Goal: Information Seeking & Learning: Learn about a topic

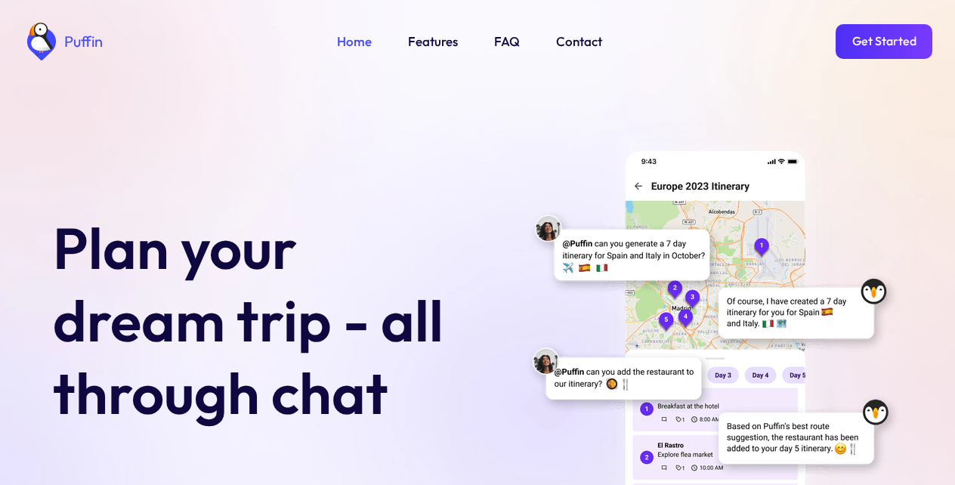
click at [883, 39] on link "Get Started" at bounding box center [884, 41] width 97 height 35
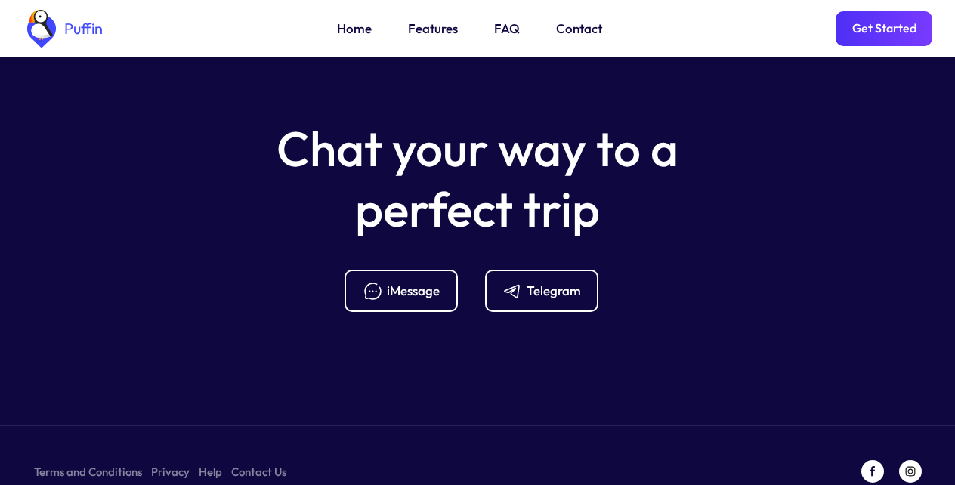
scroll to position [5991, 0]
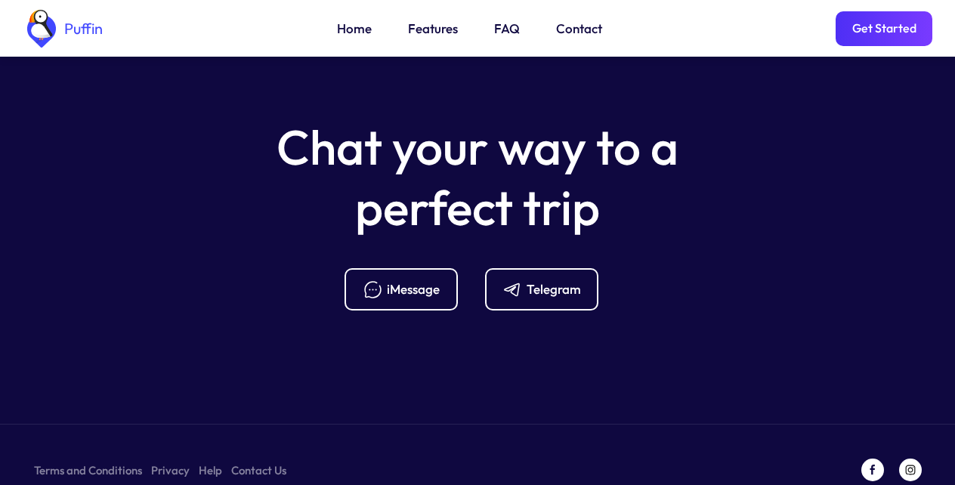
click at [532, 281] on div "Telegram" at bounding box center [554, 289] width 54 height 17
click at [426, 25] on link "Features" at bounding box center [433, 29] width 50 height 20
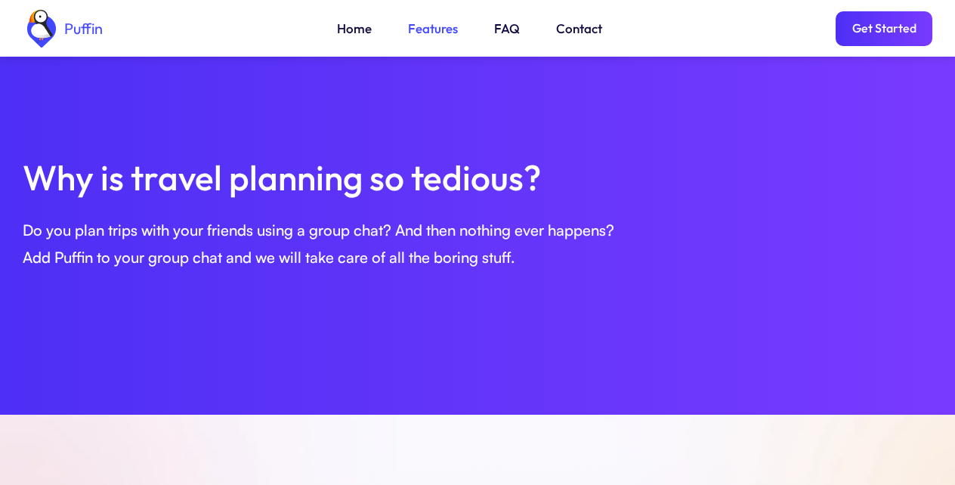
scroll to position [518, 0]
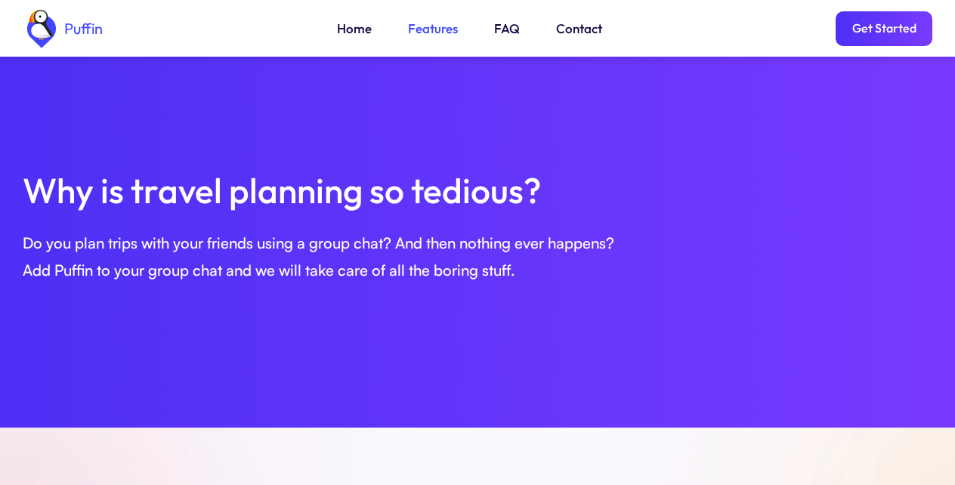
click at [505, 25] on link "FAQ" at bounding box center [507, 29] width 26 height 20
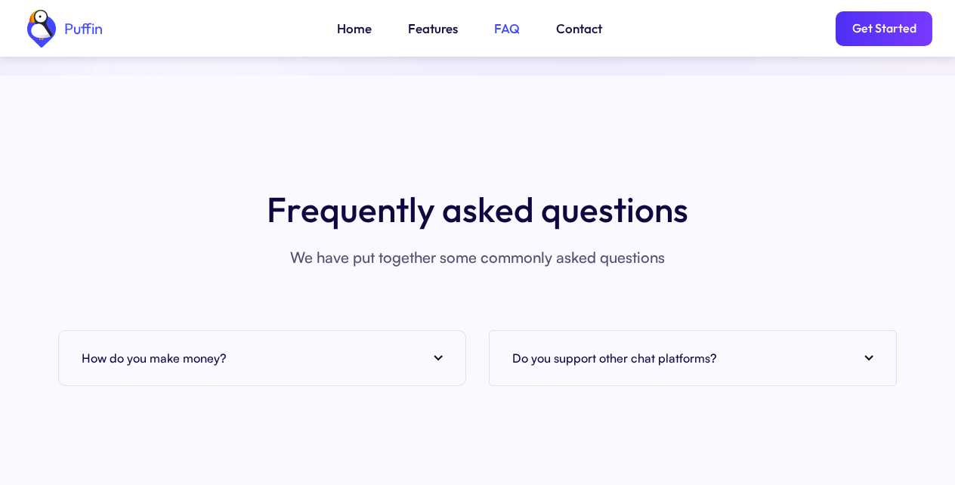
scroll to position [5938, 0]
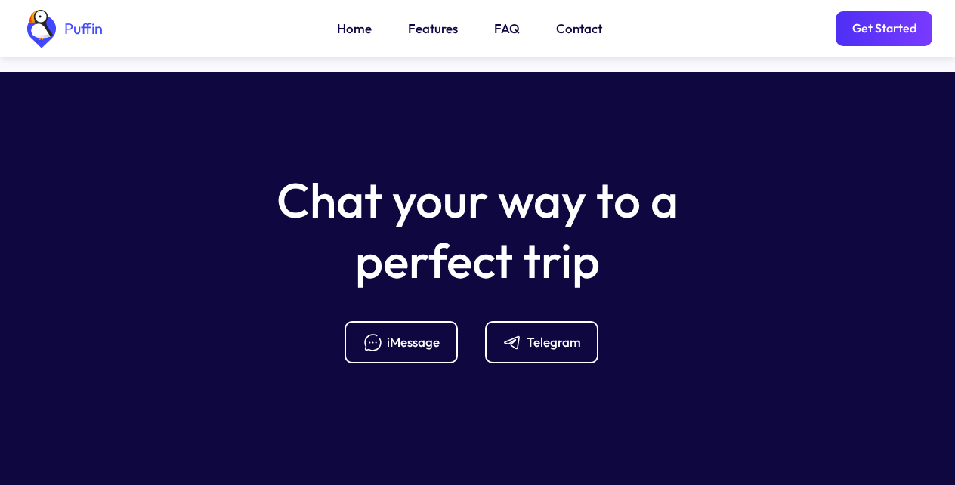
click at [505, 25] on link "FAQ" at bounding box center [507, 29] width 26 height 20
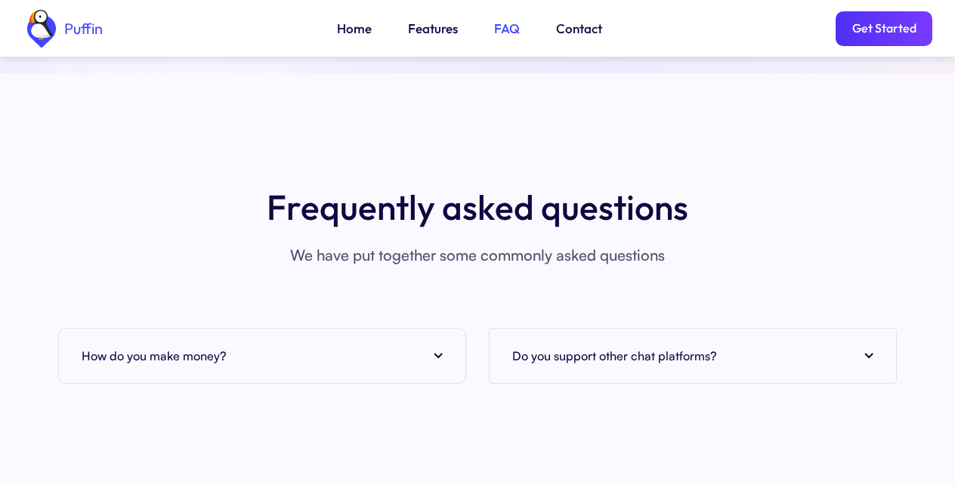
scroll to position [5514, 0]
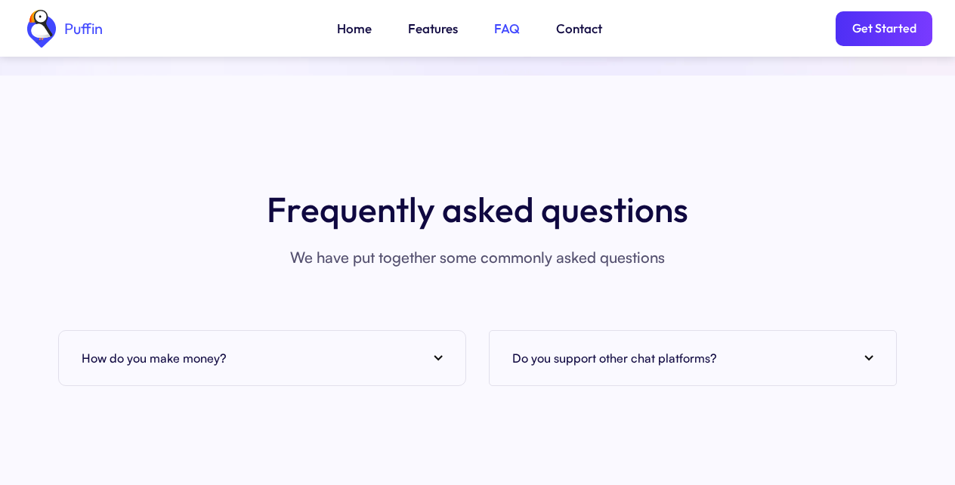
click at [367, 25] on link "Home" at bounding box center [354, 29] width 35 height 20
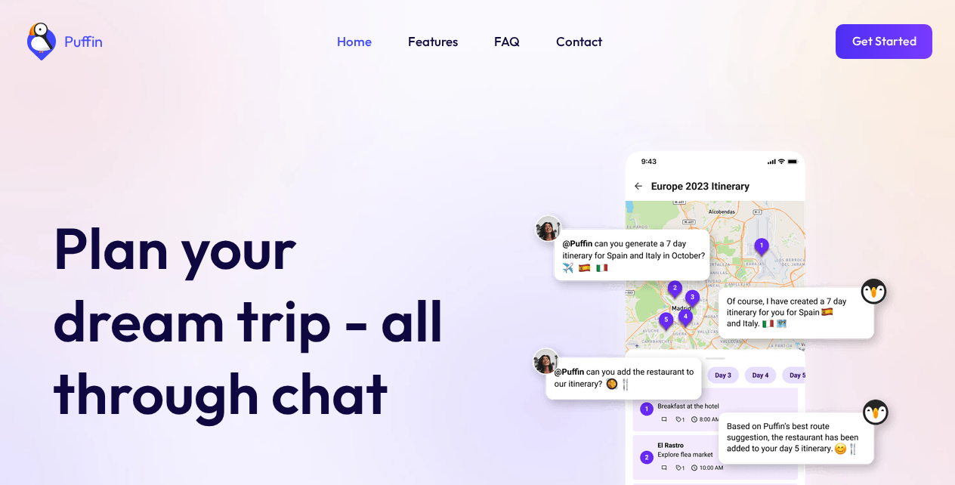
click at [883, 39] on link "Get Started" at bounding box center [884, 41] width 97 height 35
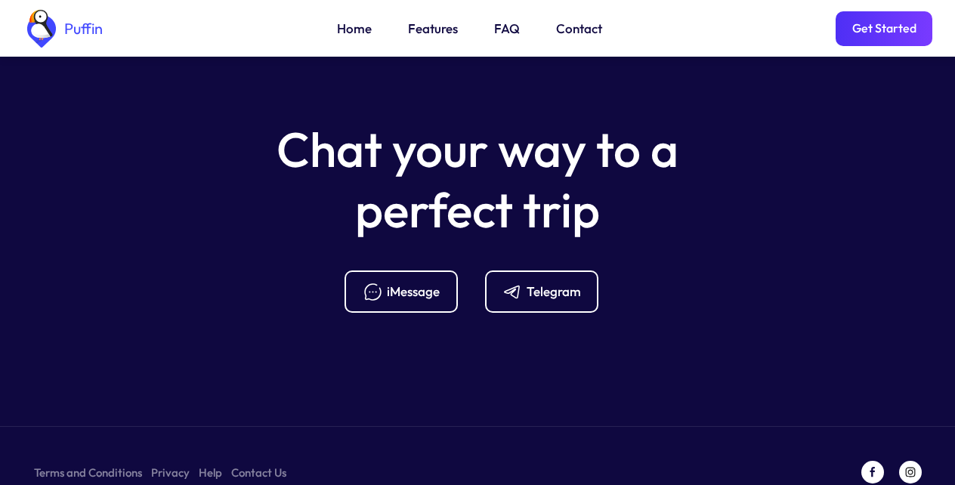
scroll to position [5991, 0]
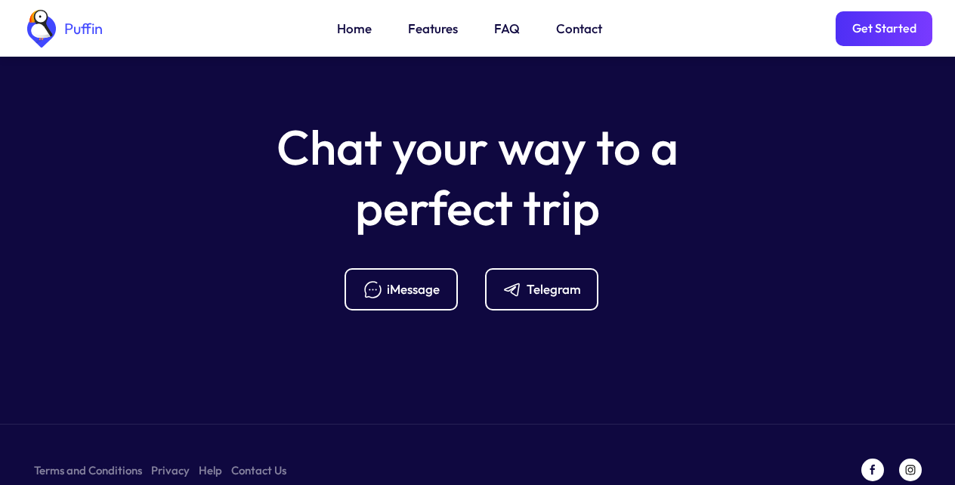
click at [532, 281] on div "Telegram" at bounding box center [554, 289] width 54 height 17
click at [505, 25] on link "FAQ" at bounding box center [507, 29] width 26 height 20
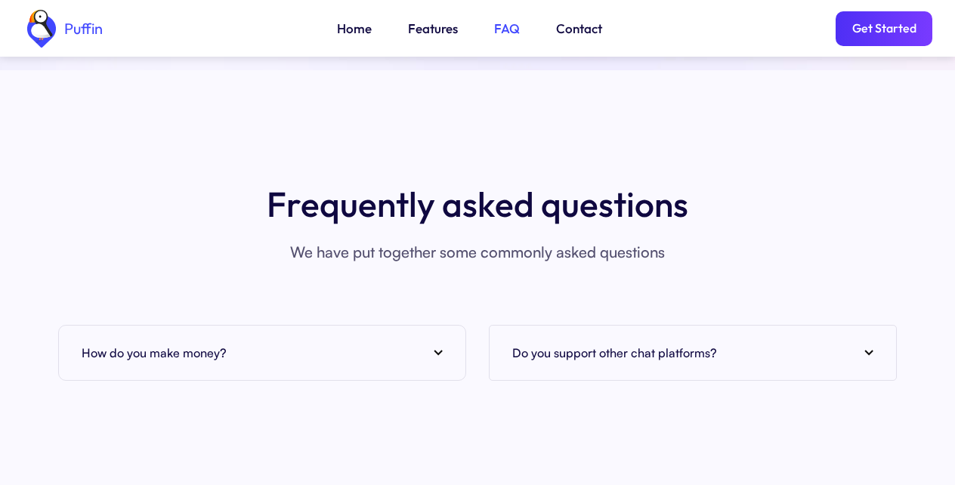
scroll to position [5514, 0]
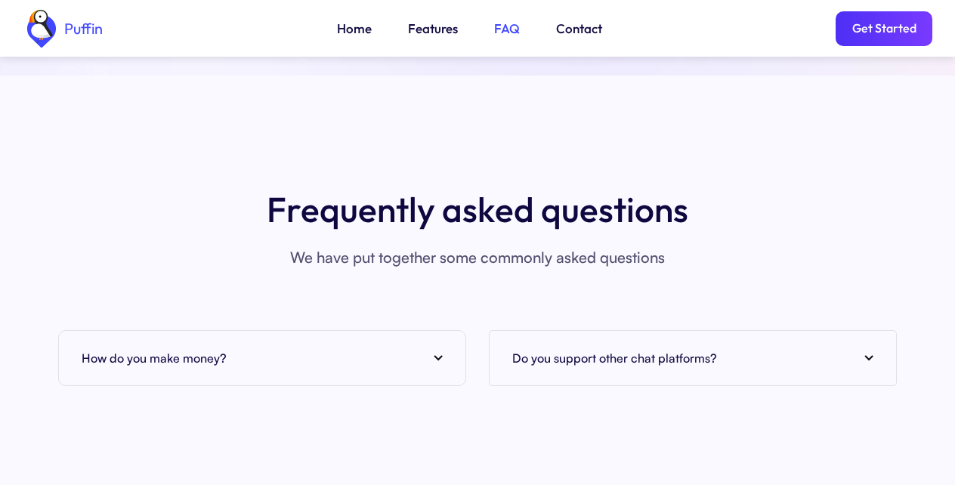
click at [256, 350] on div "How do you make money?" at bounding box center [262, 358] width 361 height 23
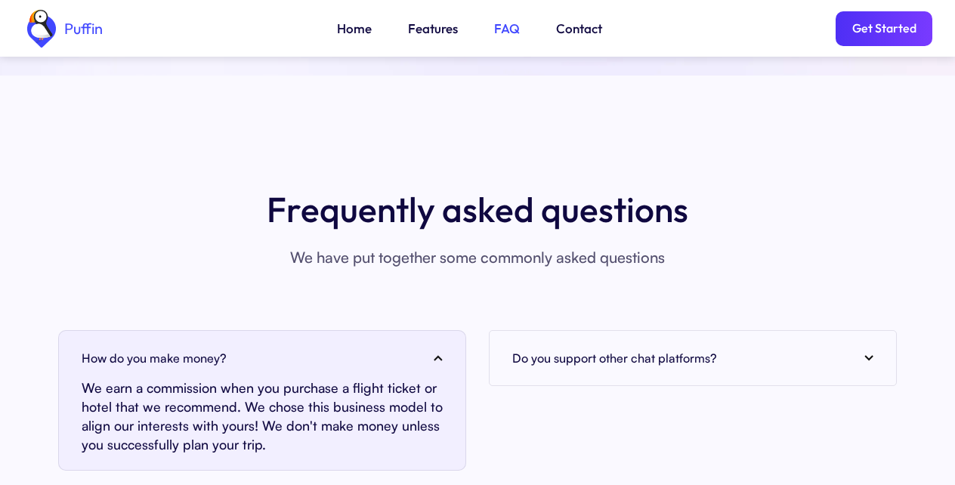
click at [692, 348] on h4 "Do you support other chat platforms?" at bounding box center [615, 358] width 205 height 23
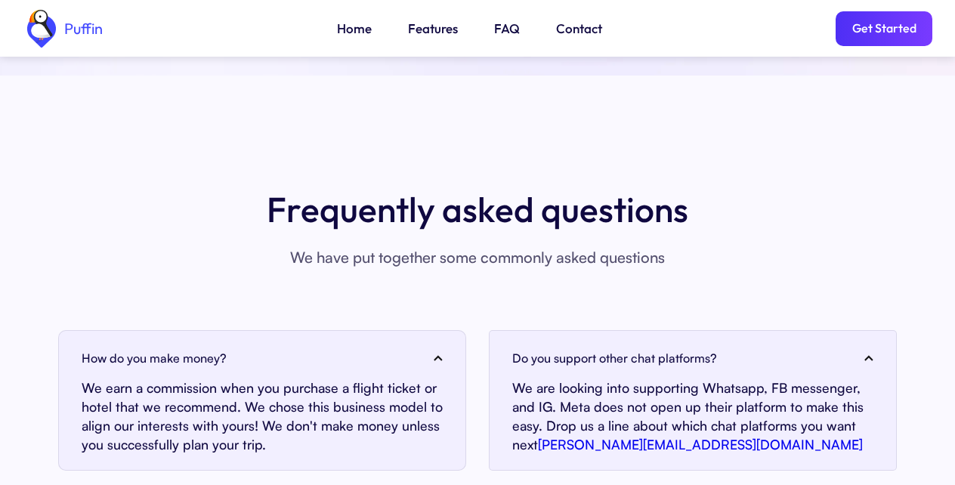
scroll to position [5938, 0]
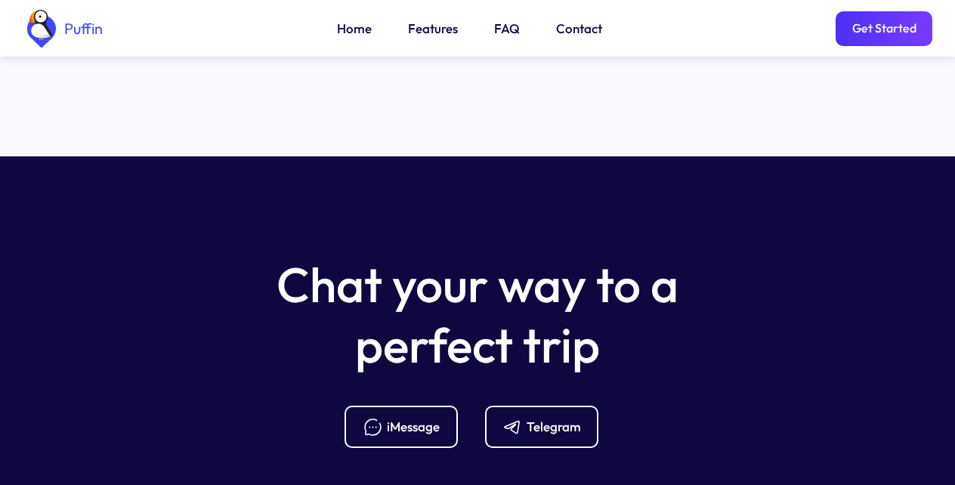
click at [400, 435] on section "Chat your way to a perfect trip iMessage Telegram Terms and Conditions Privacy …" at bounding box center [477, 404] width 955 height 497
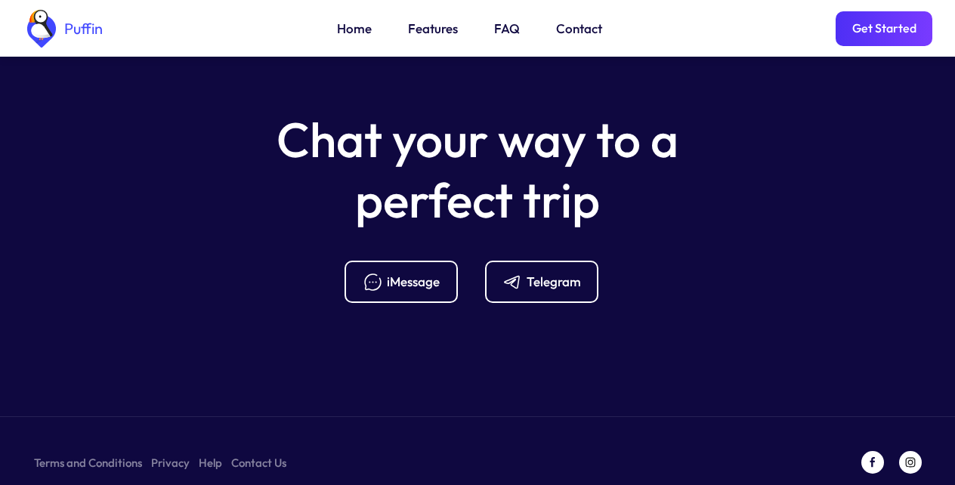
scroll to position [6088, 0]
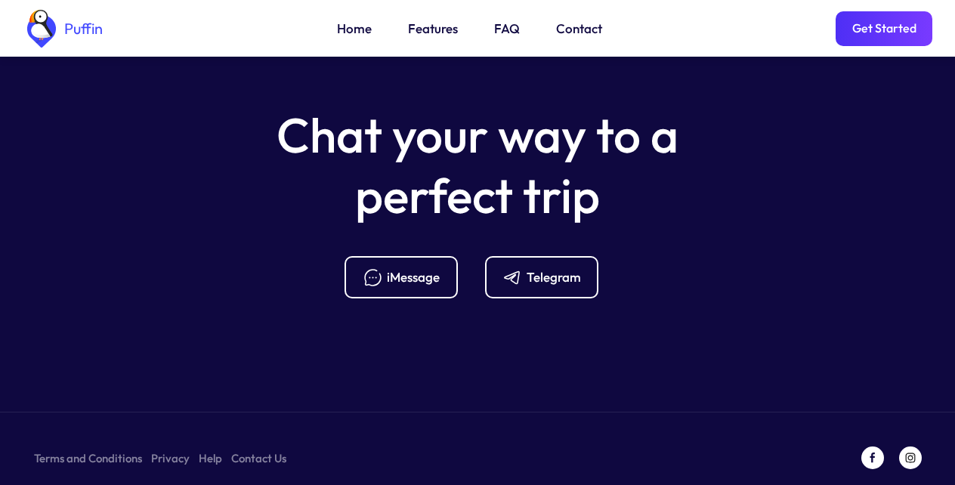
click at [206, 451] on section "Chat your way to a perfect trip iMessage Telegram Terms and Conditions Privacy …" at bounding box center [477, 255] width 955 height 497
click at [532, 274] on div "Telegram" at bounding box center [541, 277] width 113 height 42
